Goal: Information Seeking & Learning: Check status

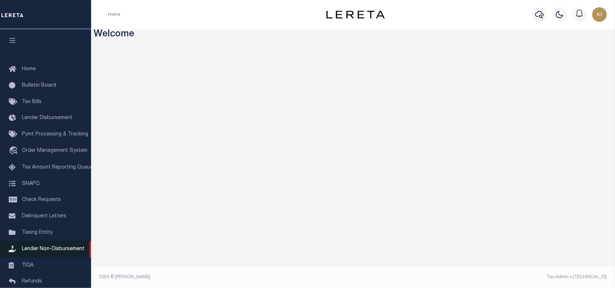
click at [48, 252] on span "Lender Non-Disbursement" at bounding box center [53, 249] width 63 height 5
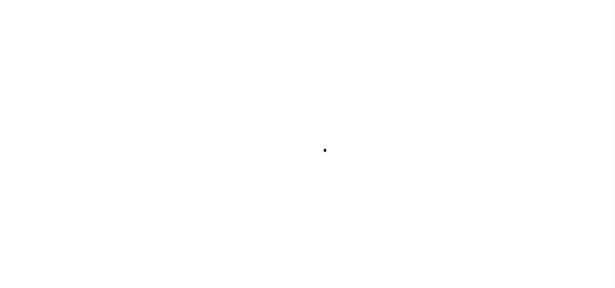
scroll to position [66, 0]
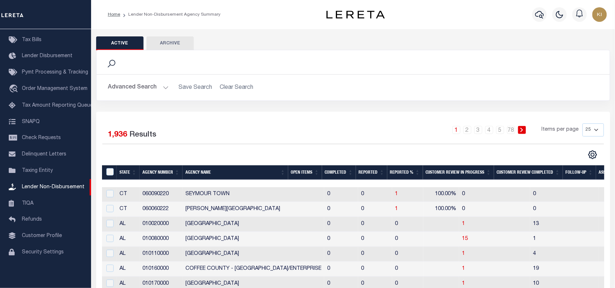
click at [162, 88] on button "Advanced Search" at bounding box center [138, 87] width 60 height 14
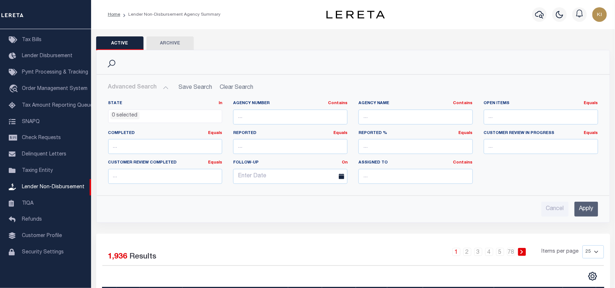
click at [158, 119] on ul "0 selected" at bounding box center [166, 115] width 114 height 10
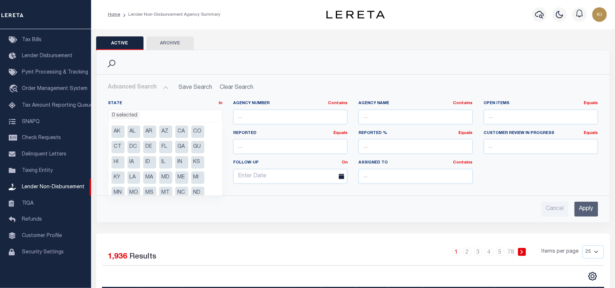
click at [149, 177] on li "MA" at bounding box center [149, 178] width 13 height 12
select select "MA"
click at [177, 115] on ul "1 selected" at bounding box center [166, 115] width 114 height 10
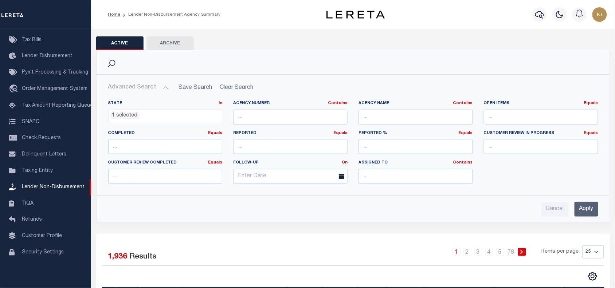
click at [586, 214] on input "Apply" at bounding box center [586, 209] width 24 height 15
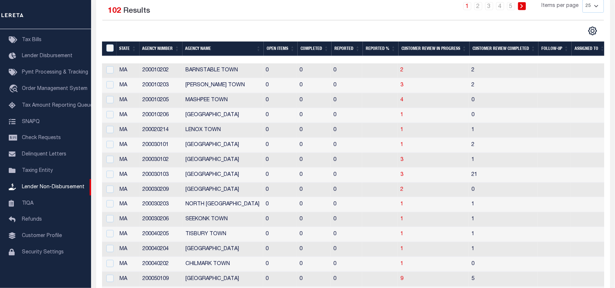
scroll to position [139, 0]
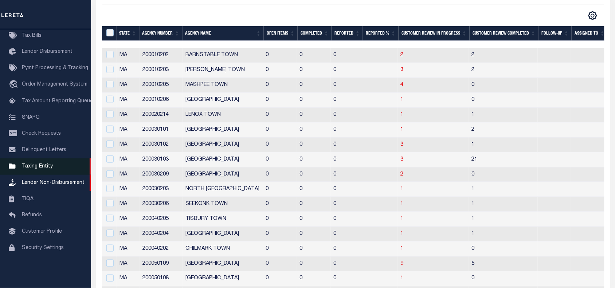
click at [40, 169] on span "Taxing Entity" at bounding box center [37, 166] width 31 height 5
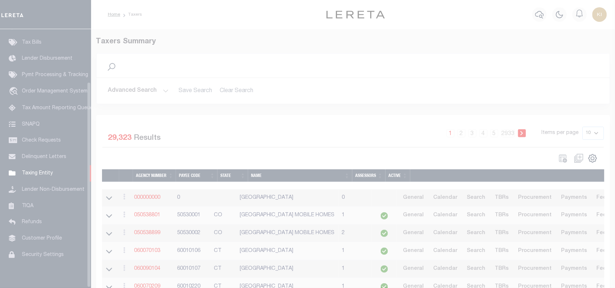
scroll to position [66, 0]
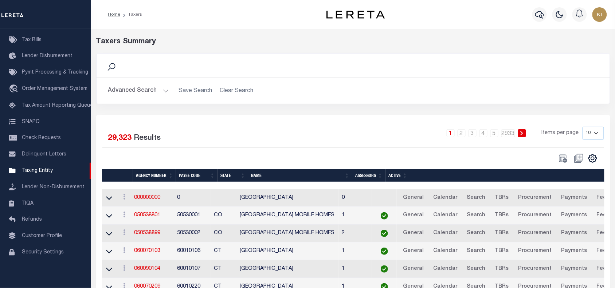
click at [164, 92] on button "Advanced Search" at bounding box center [138, 91] width 60 height 14
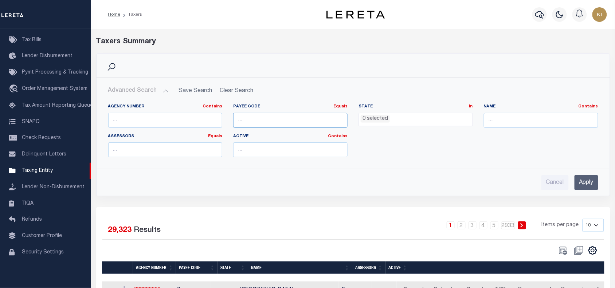
click at [250, 118] on input "number" at bounding box center [290, 120] width 114 height 15
paste input "2500117009"
type input "2500117009"
click at [583, 184] on input "Apply" at bounding box center [586, 182] width 24 height 15
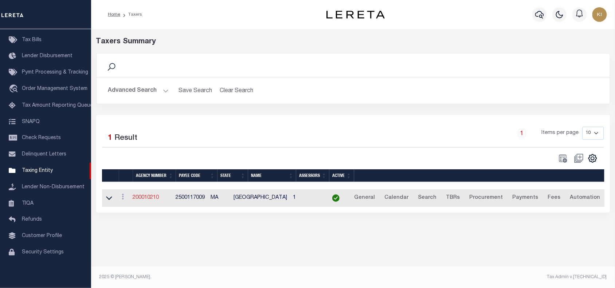
click at [150, 200] on link "200010210" at bounding box center [146, 197] width 26 height 5
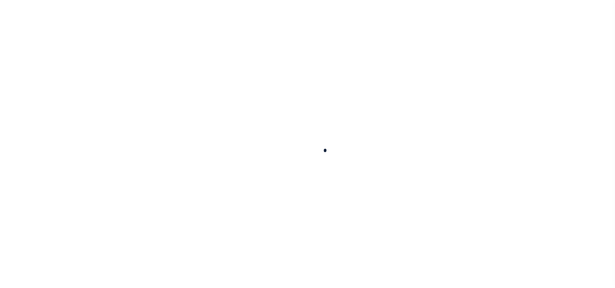
select select
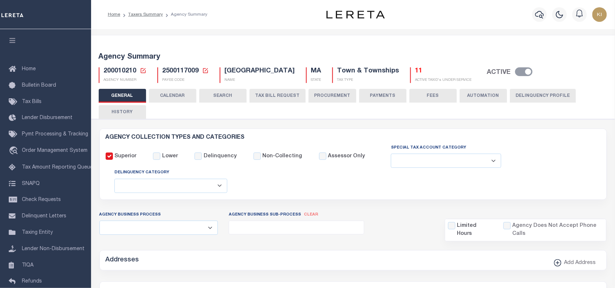
checkbox input "false"
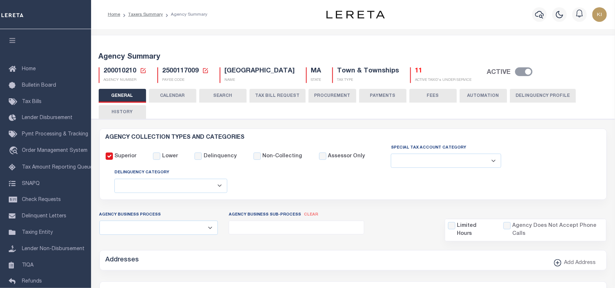
type input "2500117009"
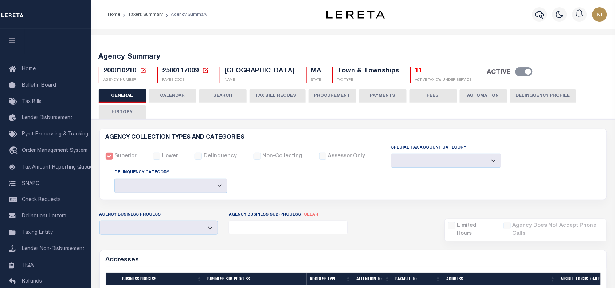
click at [169, 96] on button "CALENDAR" at bounding box center [172, 96] width 47 height 14
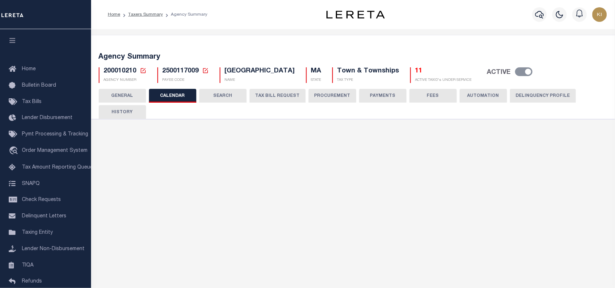
checkbox input "false"
type input "1"
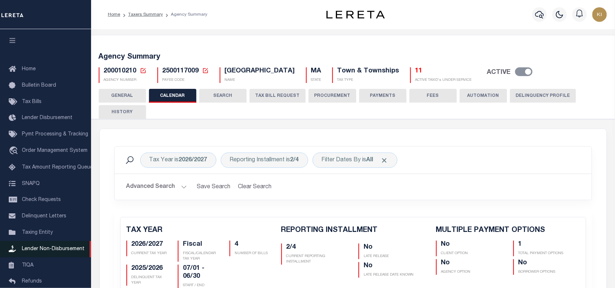
click at [39, 252] on span "Lender Non-Disbursement" at bounding box center [53, 249] width 63 height 5
click at [125, 112] on button "HISTORY" at bounding box center [122, 112] width 47 height 14
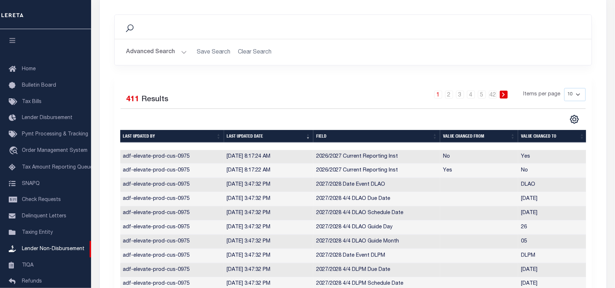
scroll to position [133, 0]
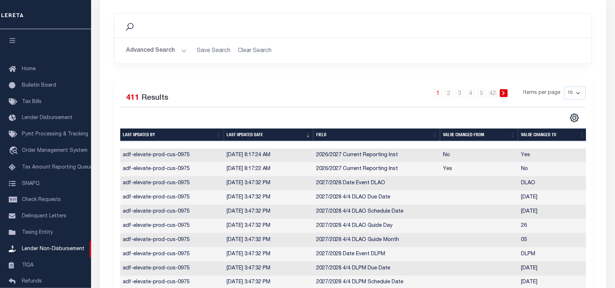
click at [248, 49] on h2 "Advanced Search Save Search Clear Search" at bounding box center [353, 51] width 465 height 14
click at [180, 50] on button "Advanced Search" at bounding box center [156, 51] width 60 height 14
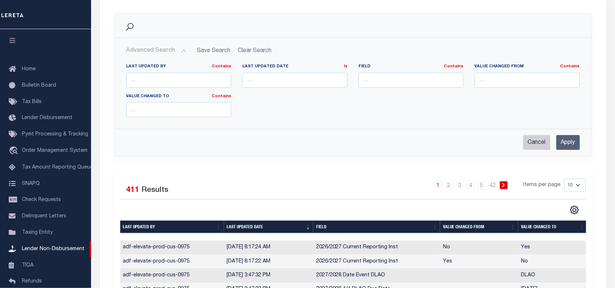
click at [537, 141] on input "Cancel" at bounding box center [536, 142] width 27 height 15
checkbox input "true"
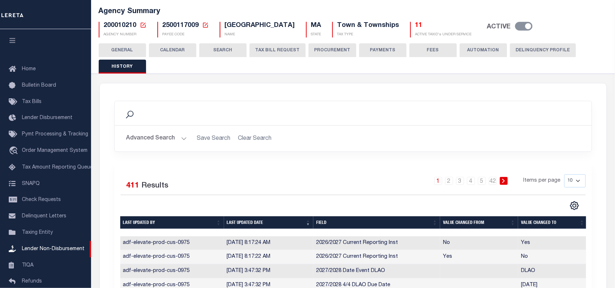
scroll to position [44, 0]
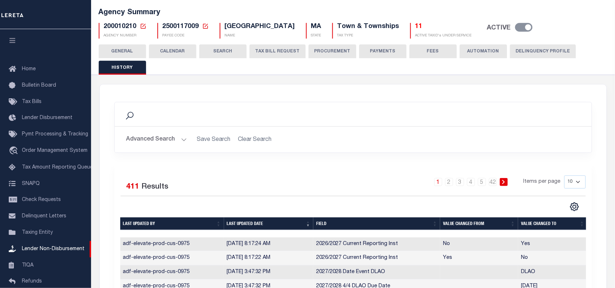
click at [170, 51] on button "CALENDAR" at bounding box center [172, 51] width 47 height 14
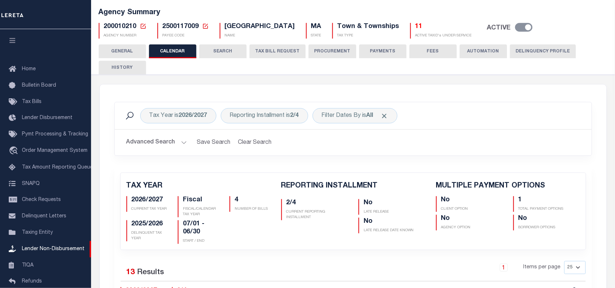
scroll to position [124, 0]
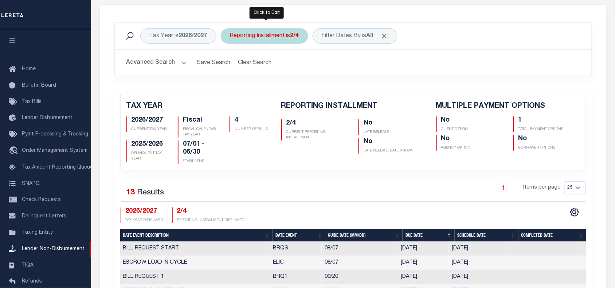
click at [263, 35] on div "Reporting Installment is 2/4" at bounding box center [264, 35] width 87 height 15
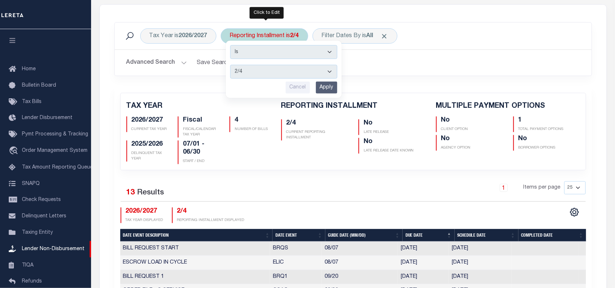
click at [241, 73] on select "1/4 2/4 3/4 4/4" at bounding box center [283, 72] width 107 height 14
select select "1/4"
click at [231, 65] on select "1/4 2/4 3/4 4/4" at bounding box center [283, 72] width 107 height 14
click at [326, 87] on input "Apply" at bounding box center [326, 88] width 21 height 12
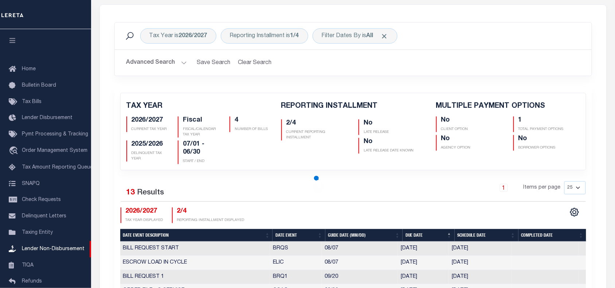
checkbox input "false"
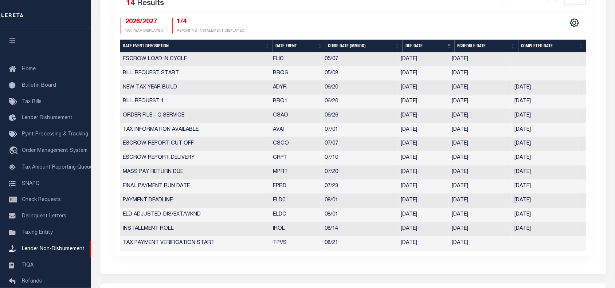
scroll to position [323, 0]
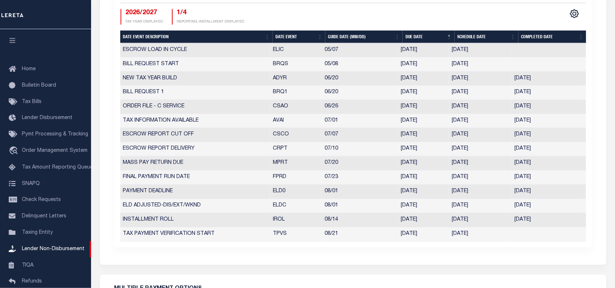
drag, startPoint x: 271, startPoint y: 222, endPoint x: 440, endPoint y: 222, distance: 168.2
click at [440, 222] on tr "INSTALLMENT ROLL IROL 08/14 08/14/2025 08/14/2025 08/14/2025 2617010" at bounding box center [353, 220] width 466 height 14
drag, startPoint x: 481, startPoint y: 222, endPoint x: 449, endPoint y: 222, distance: 32.0
click at [449, 222] on td "08/14/2025" at bounding box center [480, 220] width 63 height 14
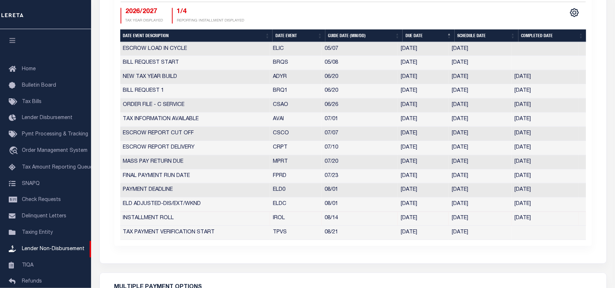
click at [484, 221] on td "08/14/2025" at bounding box center [480, 219] width 63 height 14
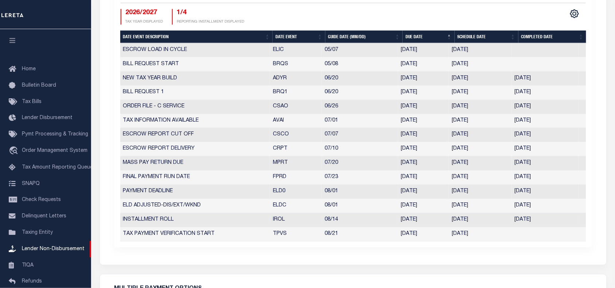
drag, startPoint x: 480, startPoint y: 223, endPoint x: 445, endPoint y: 222, distance: 34.6
click at [445, 222] on tr "INSTALLMENT ROLL IROL 08/14 08/14/2025 08/14/2025 08/14/2025 2617010" at bounding box center [353, 220] width 466 height 14
click at [314, 257] on div "Tax Year is 2026/2027 Reporting Installment is 1/4 Filter Dates By is All Searc…" at bounding box center [353, 35] width 507 height 459
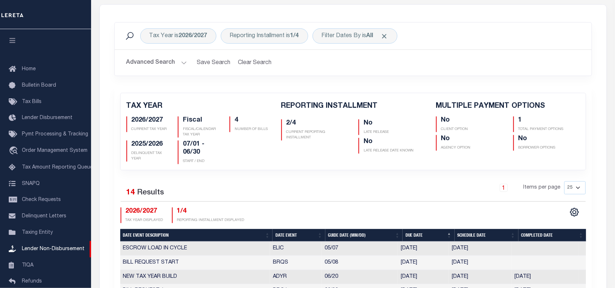
scroll to position [117, 0]
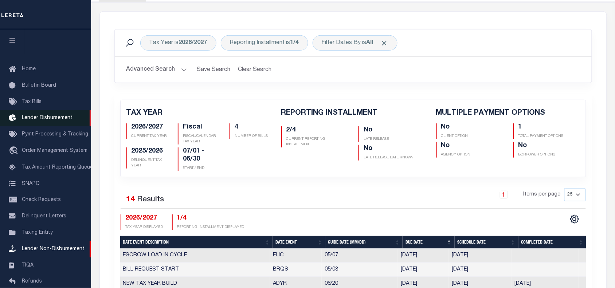
click at [39, 119] on span "Lender Disbursement" at bounding box center [47, 117] width 51 height 5
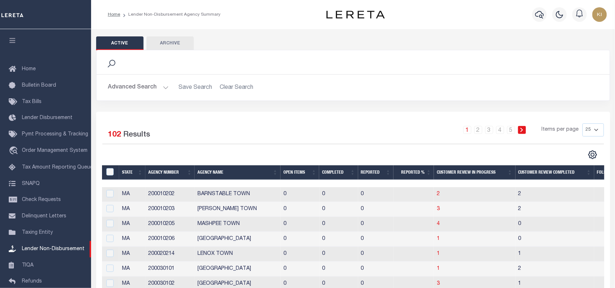
scroll to position [59, 0]
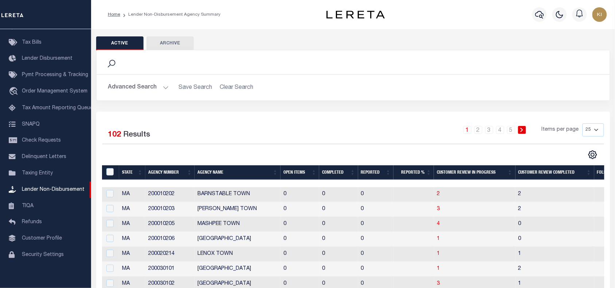
click at [164, 88] on button "Advanced Search" at bounding box center [138, 87] width 60 height 14
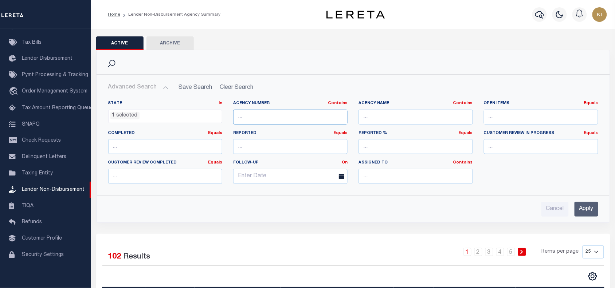
click at [263, 116] on input "text" at bounding box center [290, 117] width 114 height 15
paste input "200010210"
type input "200010210"
click at [582, 208] on input "Apply" at bounding box center [586, 209] width 24 height 15
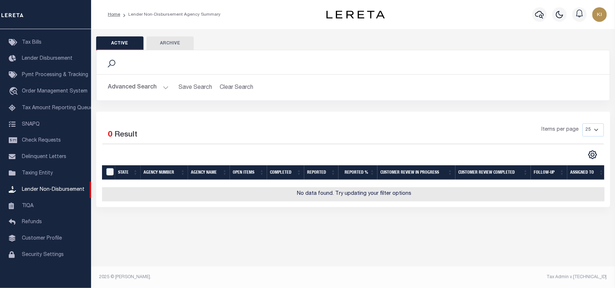
click at [165, 88] on button "Advanced Search" at bounding box center [138, 87] width 60 height 14
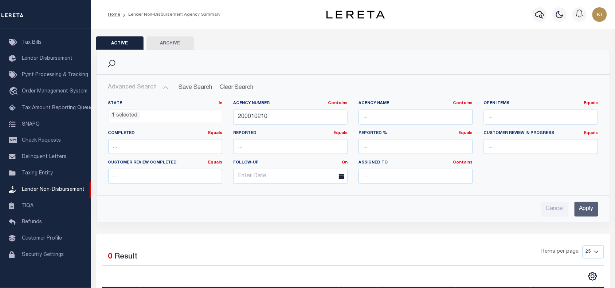
click at [162, 118] on ul "1 selected" at bounding box center [166, 115] width 114 height 10
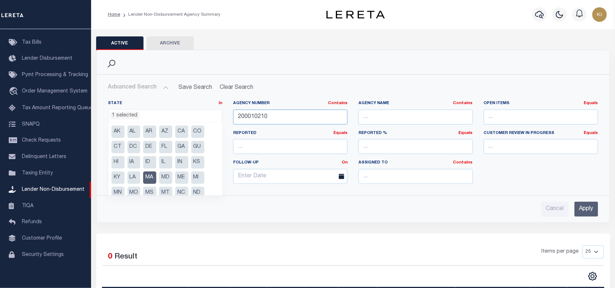
click at [276, 115] on input "200010210" at bounding box center [290, 117] width 114 height 15
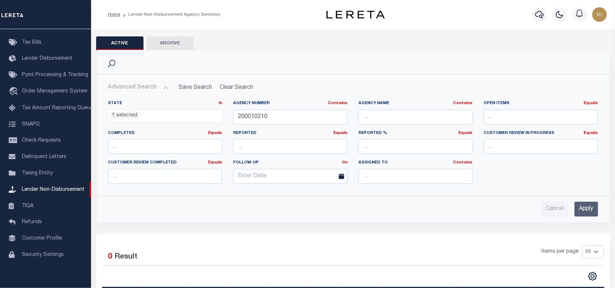
click at [158, 117] on ul "1 selected" at bounding box center [166, 115] width 114 height 10
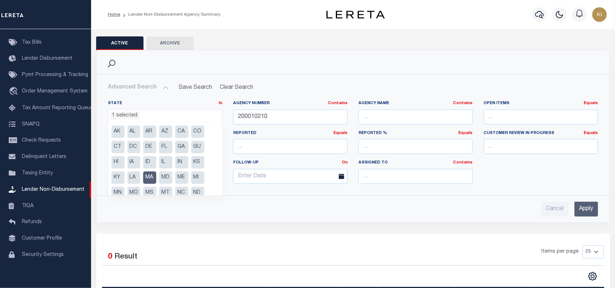
click at [150, 177] on li "MA" at bounding box center [149, 178] width 13 height 12
select select
click at [584, 210] on input "Apply" at bounding box center [586, 209] width 24 height 15
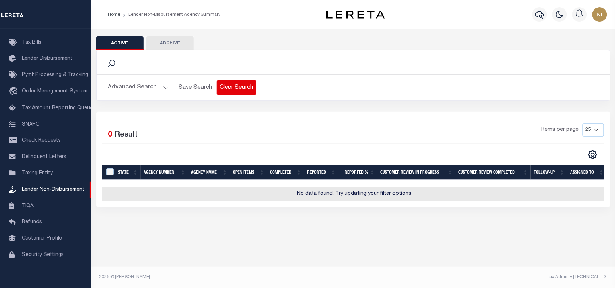
click at [229, 83] on button "Clear Search" at bounding box center [237, 87] width 40 height 14
select select
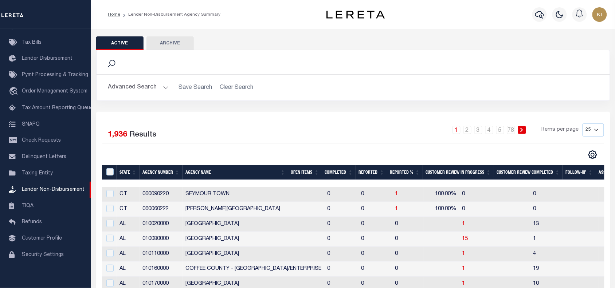
click at [162, 86] on button "Advanced Search" at bounding box center [138, 87] width 60 height 14
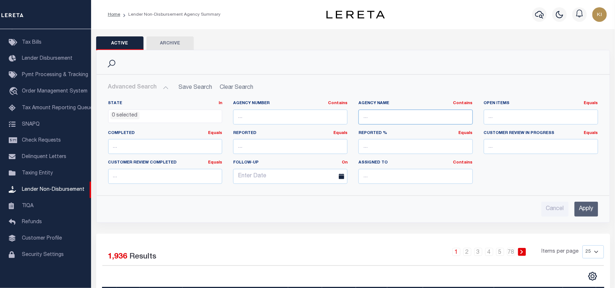
click at [381, 112] on input "text" at bounding box center [415, 117] width 114 height 15
paste input "200010210"
type input "200010210"
click at [259, 114] on input "text" at bounding box center [290, 117] width 114 height 15
paste input "200010210"
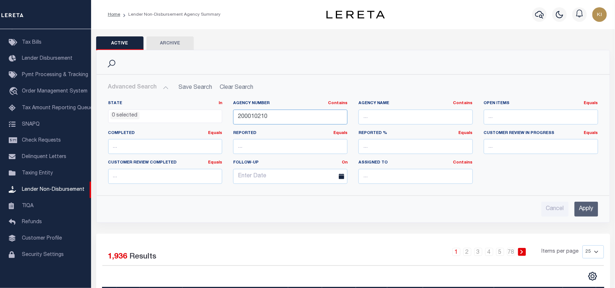
type input "200010210"
click at [586, 210] on input "Apply" at bounding box center [586, 209] width 24 height 15
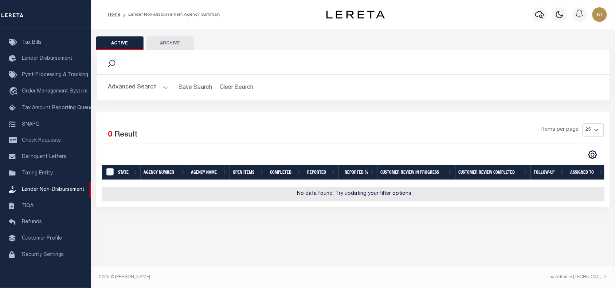
click at [170, 44] on button "Archive" at bounding box center [169, 43] width 47 height 14
select select
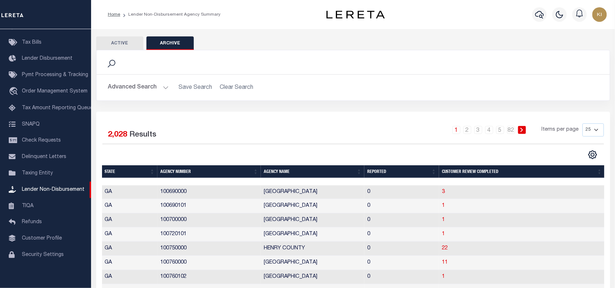
click at [164, 88] on button "Advanced Search" at bounding box center [138, 87] width 60 height 14
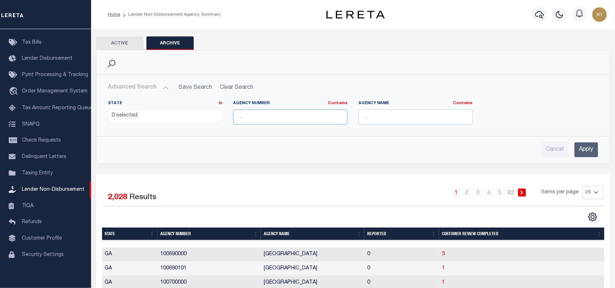
click at [252, 117] on input "text" at bounding box center [290, 117] width 114 height 15
paste input "200010210"
type input "200010210"
click at [585, 150] on input "Apply" at bounding box center [586, 149] width 24 height 15
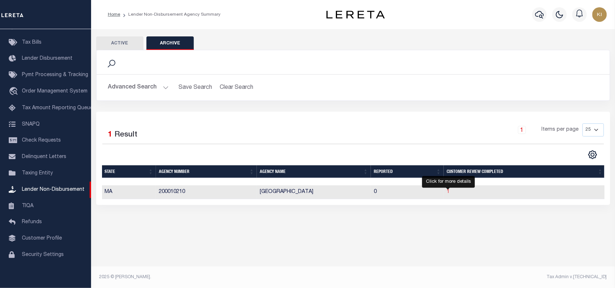
click at [447, 192] on span "1" at bounding box center [447, 191] width 3 height 5
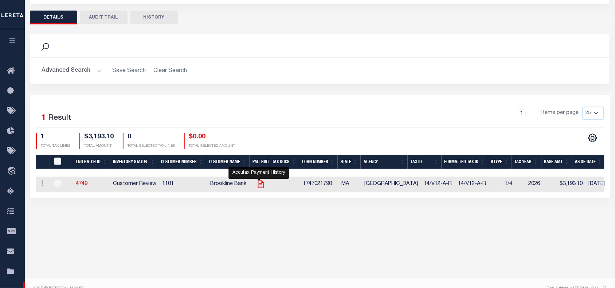
click at [257, 185] on icon "" at bounding box center [260, 185] width 6 height 8
checkbox input "true"
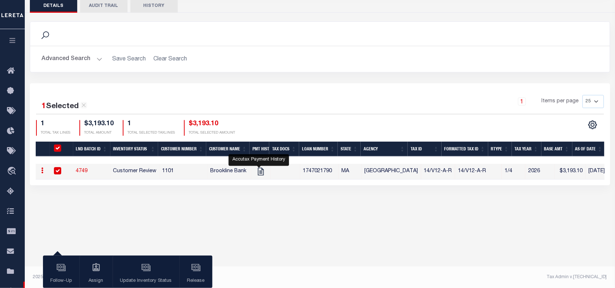
click at [247, 106] on div "1 Items per page 25 50 100 200" at bounding box center [392, 104] width 423 height 19
click at [341, 88] on div "1 Selected 1 Result 1 Items per page 25 50 100 200 1 $3,193.10 1" at bounding box center [320, 134] width 580 height 102
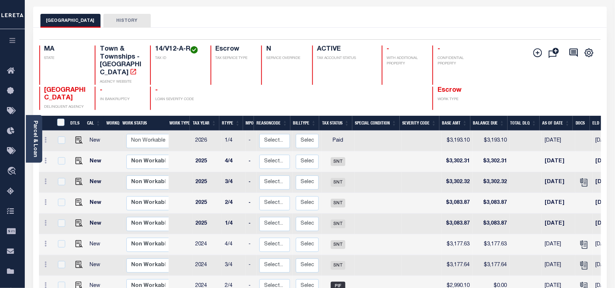
scroll to position [28, 0]
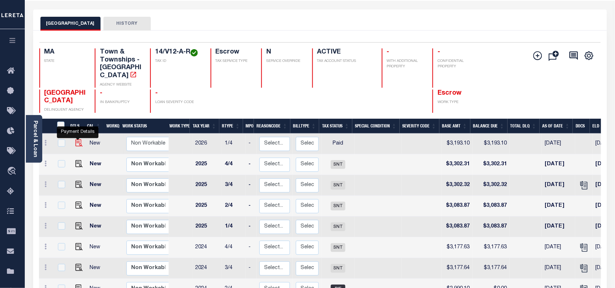
click at [77, 139] on img "" at bounding box center [78, 142] width 7 height 7
checkbox input "true"
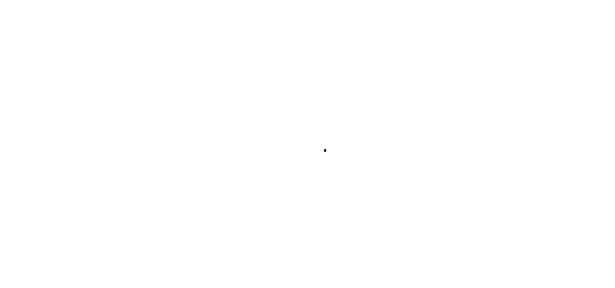
select select "PYD"
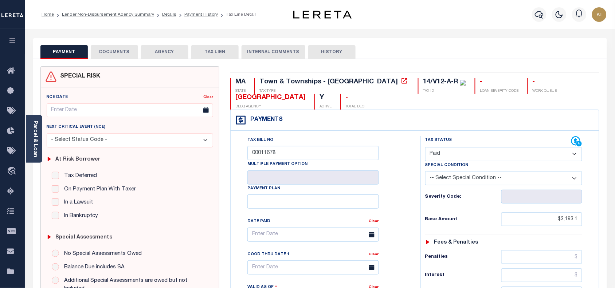
click at [330, 50] on button "HISTORY" at bounding box center [331, 52] width 47 height 14
select select "50"
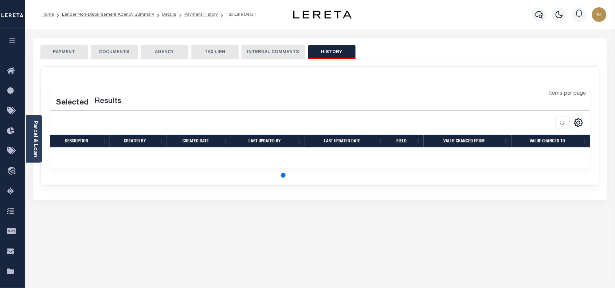
select select "50"
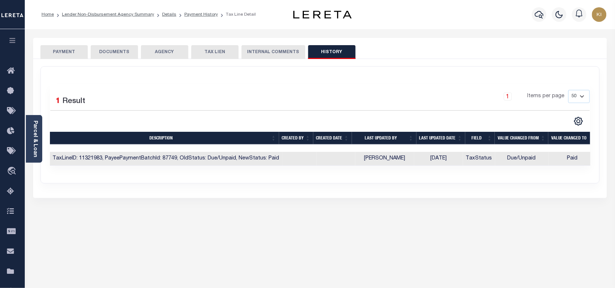
click at [265, 90] on div "1 Items per page 10 25 50 100" at bounding box center [389, 99] width 402 height 19
click at [68, 54] on button "PAYMENT" at bounding box center [63, 52] width 47 height 14
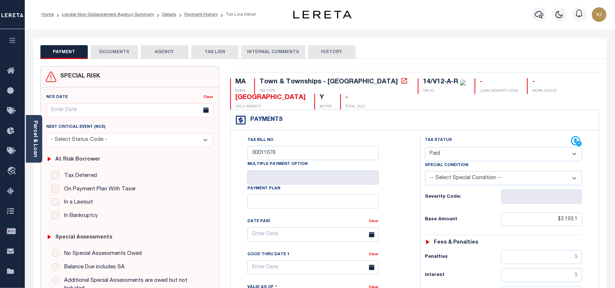
click at [444, 179] on select "-- Select Special Condition -- 3RD PARTY TAX LIEN AGENCY TAX LIEN (A.K.A Inside…" at bounding box center [503, 178] width 157 height 14
click at [444, 155] on select "- Select Status Code - Open Due/Unpaid Paid Incomplete No Tax Due Internal Refu…" at bounding box center [503, 154] width 157 height 14
click at [189, 14] on link "Payment History" at bounding box center [201, 14] width 34 height 4
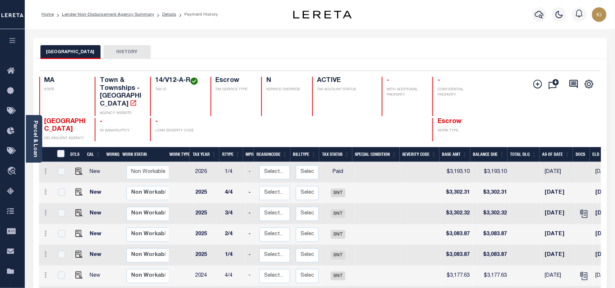
click at [327, 118] on div at bounding box center [342, 130] width 61 height 24
click at [326, 118] on div at bounding box center [342, 130] width 61 height 24
click at [371, 166] on td at bounding box center [377, 172] width 47 height 21
checkbox input "true"
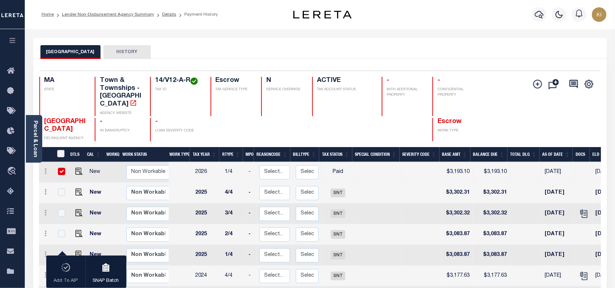
click at [382, 118] on div at bounding box center [403, 130] width 42 height 24
drag, startPoint x: 155, startPoint y: 80, endPoint x: 188, endPoint y: 82, distance: 33.2
click at [188, 82] on h4 "14/V12-A-R" at bounding box center [178, 81] width 46 height 8
copy h4 "14/V12-A-R"
click at [114, 53] on button "HISTORY" at bounding box center [126, 52] width 47 height 14
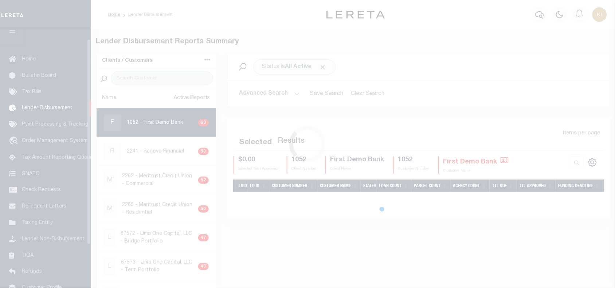
scroll to position [13, 0]
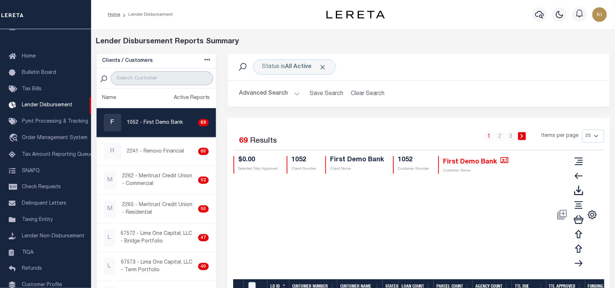
click at [155, 78] on input "search" at bounding box center [162, 78] width 102 height 14
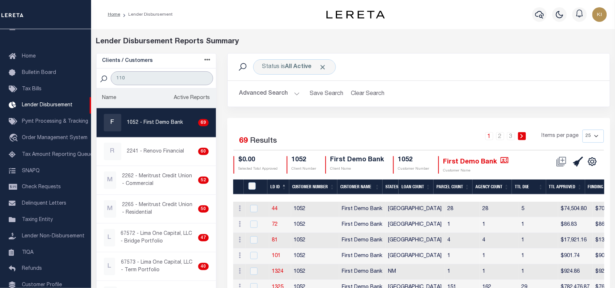
type input "1101"
select select
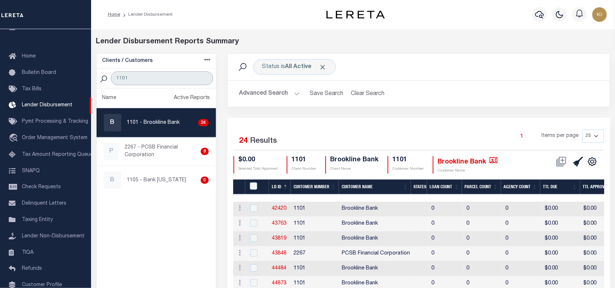
type input "1101"
click at [297, 91] on button "Advanced Search" at bounding box center [269, 94] width 60 height 14
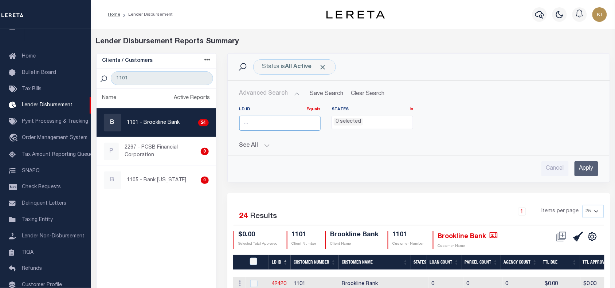
click at [266, 125] on input "number" at bounding box center [280, 123] width 82 height 15
type input "45263"
click at [579, 170] on input "Apply" at bounding box center [586, 168] width 24 height 15
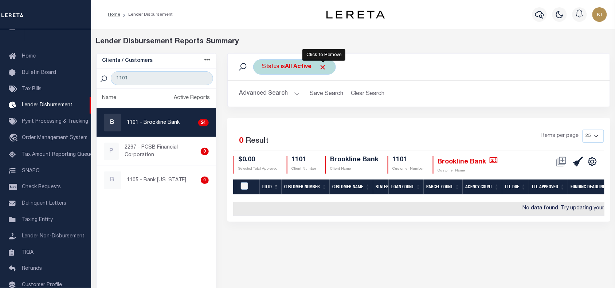
click at [322, 67] on span "Click to Remove" at bounding box center [323, 67] width 8 height 8
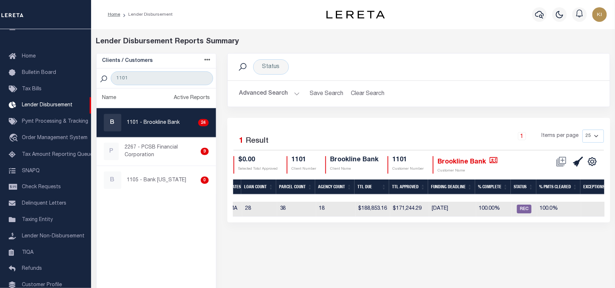
scroll to position [0, 150]
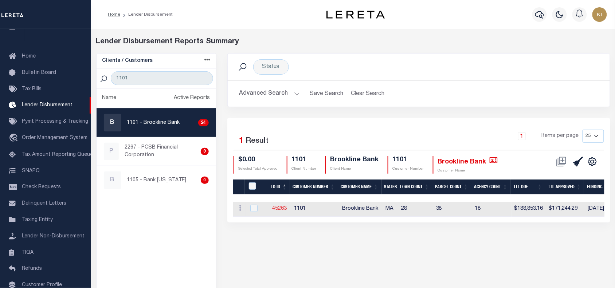
click at [277, 208] on link "45263" at bounding box center [279, 208] width 15 height 5
checkbox input "true"
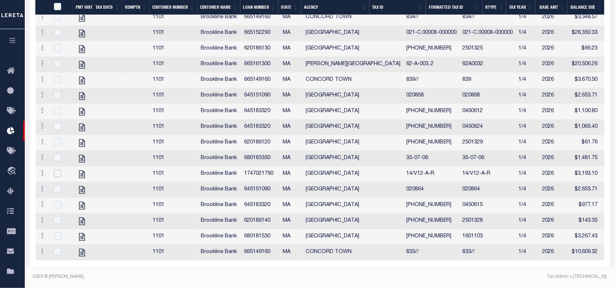
click at [58, 170] on input "checkbox" at bounding box center [57, 173] width 7 height 7
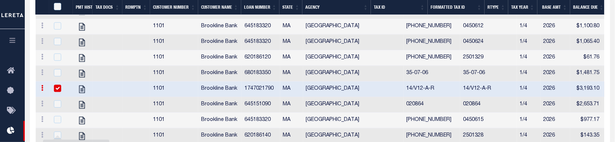
scroll to position [564, 0]
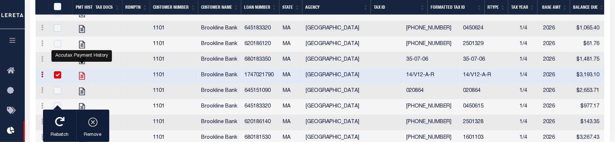
click at [80, 73] on icon "" at bounding box center [81, 75] width 9 height 9
checkbox input "false"
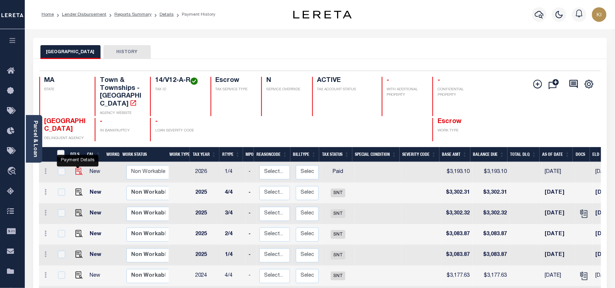
click at [77, 168] on img "" at bounding box center [78, 171] width 7 height 7
checkbox input "true"
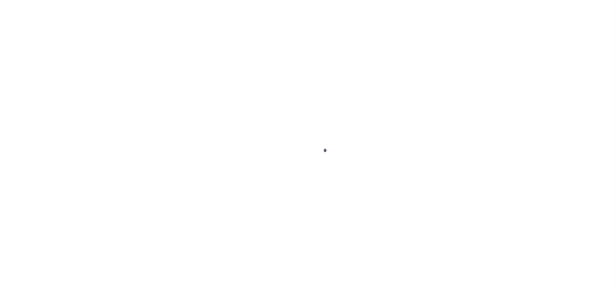
select select "PYD"
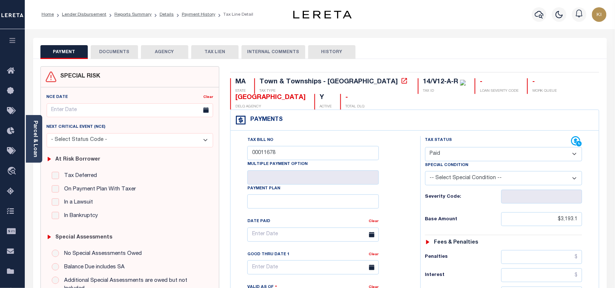
click at [330, 53] on button "HISTORY" at bounding box center [331, 52] width 47 height 14
select select "50"
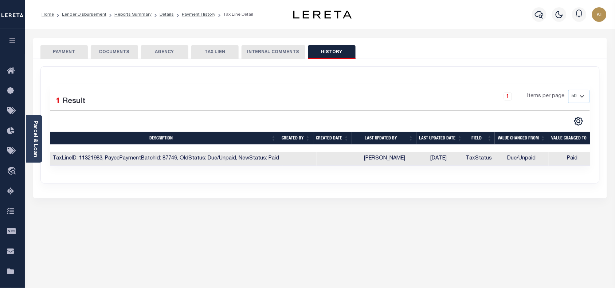
click at [380, 101] on div "1 Items per page 10 25 50 100" at bounding box center [389, 99] width 402 height 19
click at [185, 15] on link "Payment History" at bounding box center [199, 14] width 34 height 4
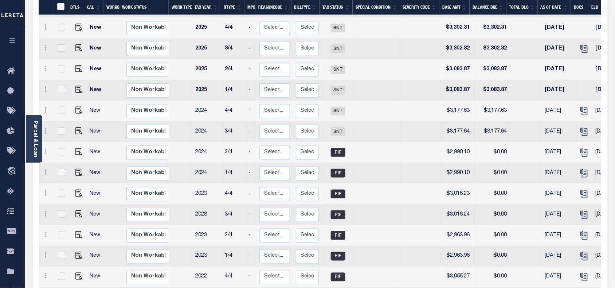
scroll to position [166, 0]
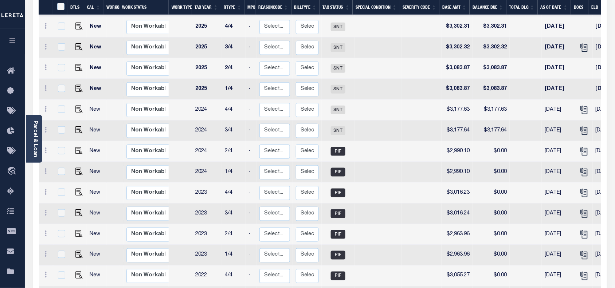
click at [359, 81] on td at bounding box center [377, 89] width 47 height 21
checkbox input "true"
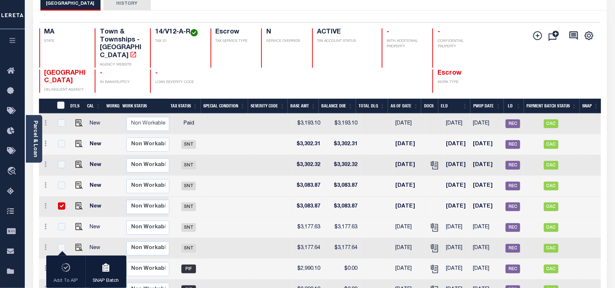
scroll to position [48, 0]
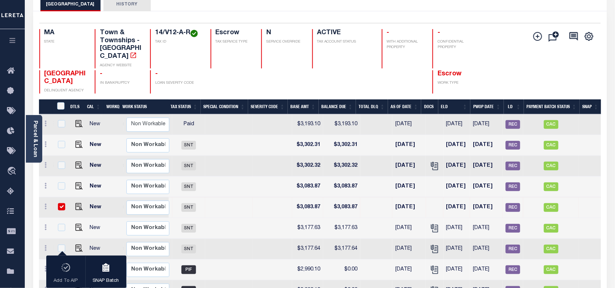
click at [335, 72] on div at bounding box center [342, 82] width 61 height 24
click at [293, 73] on div at bounding box center [282, 82] width 42 height 24
